Goal: Navigation & Orientation: Find specific page/section

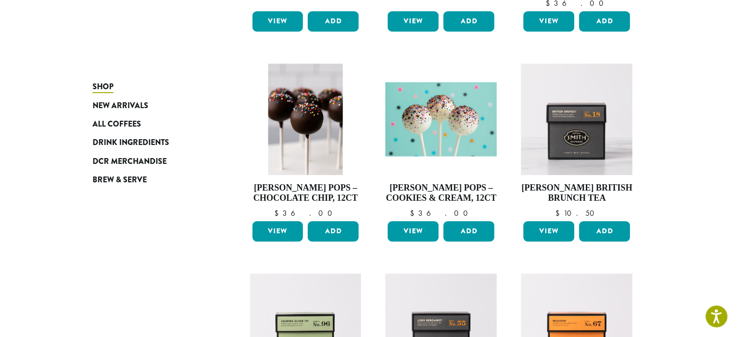
scroll to position [524, 0]
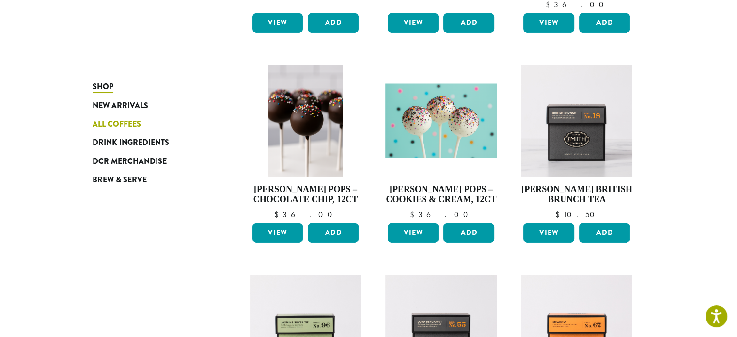
click at [109, 124] on span "All Coffees" at bounding box center [117, 124] width 48 height 12
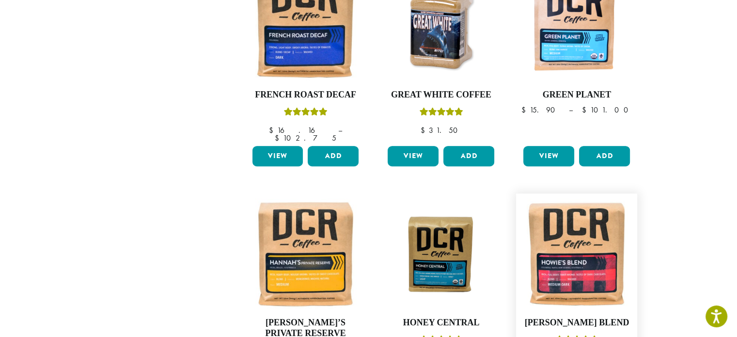
scroll to position [816, 0]
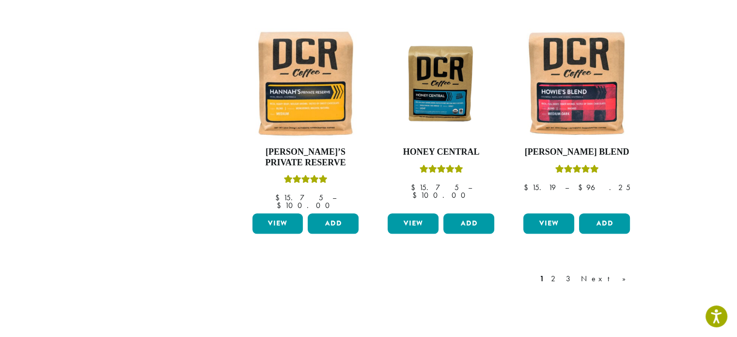
click at [618, 273] on link "Next »" at bounding box center [607, 279] width 56 height 12
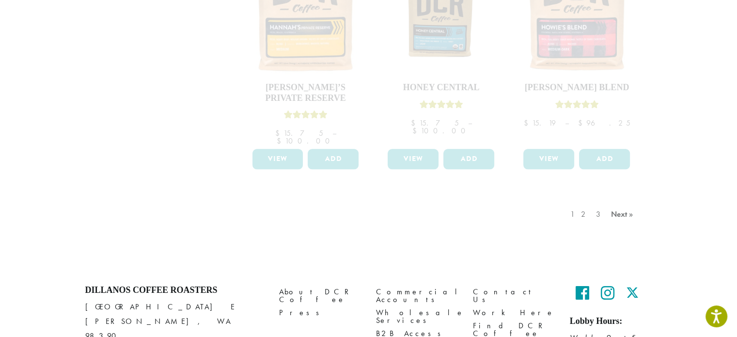
scroll to position [913, 0]
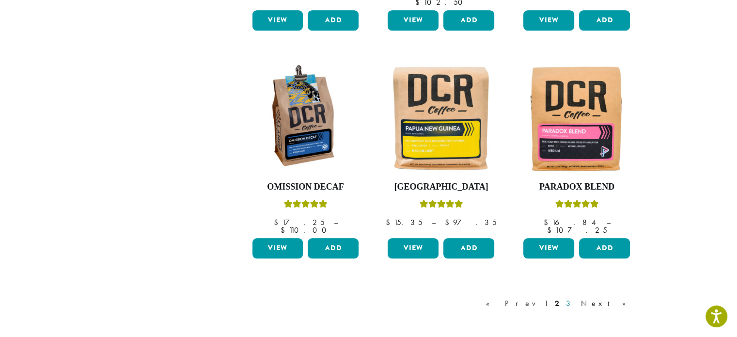
scroll to position [806, 0]
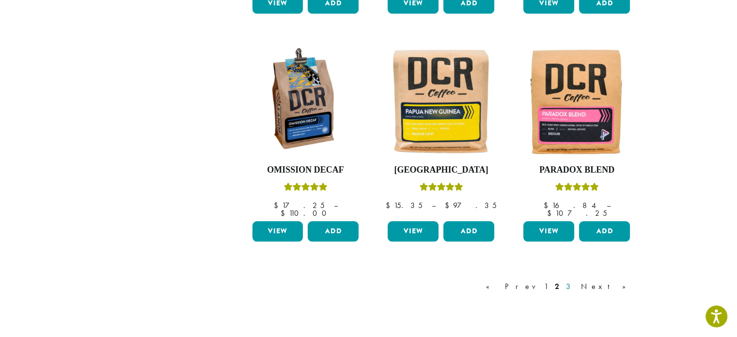
click at [576, 281] on link "3" at bounding box center [570, 287] width 12 height 12
